Goal: Information Seeking & Learning: Learn about a topic

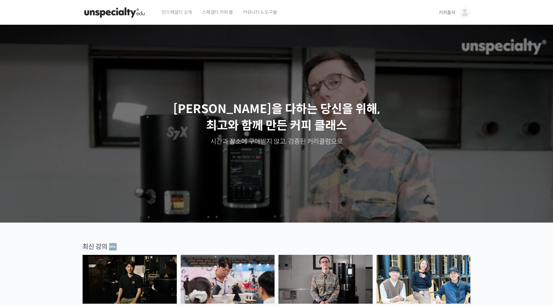
click at [464, 13] on img at bounding box center [465, 13] width 12 height 12
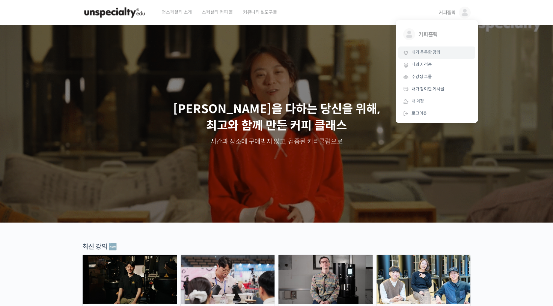
click at [432, 52] on span "내가 등록한 강의" at bounding box center [426, 52] width 29 height 6
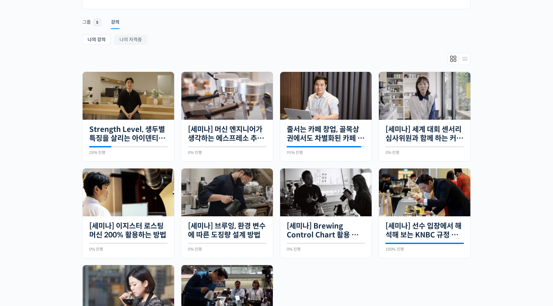
scroll to position [101, 0]
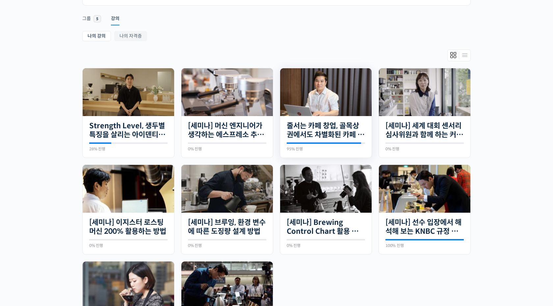
click at [323, 108] on img at bounding box center [326, 92] width 92 height 48
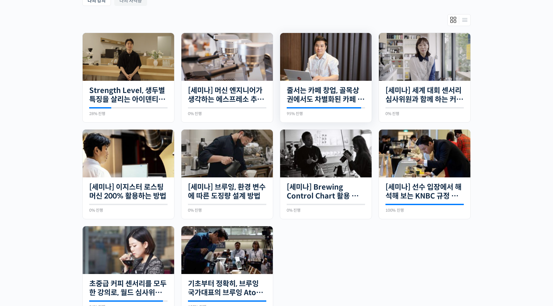
scroll to position [183, 0]
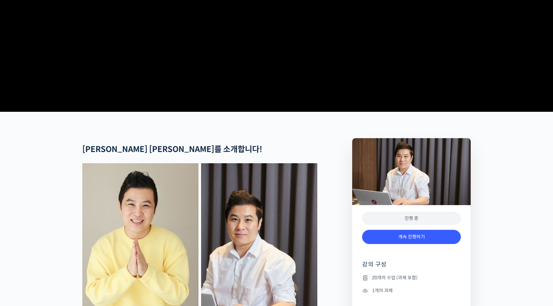
scroll to position [154, 0]
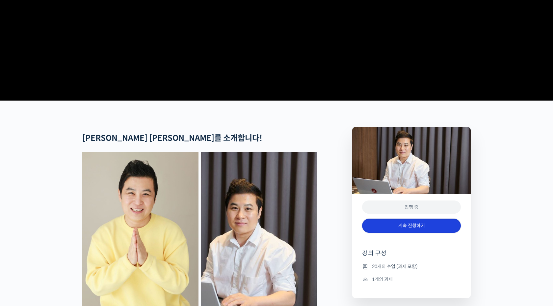
click at [385, 232] on link "계속 진행하기" at bounding box center [411, 225] width 99 height 14
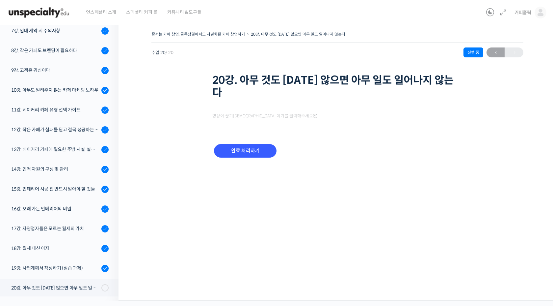
scroll to position [1, 0]
